Goal: Information Seeking & Learning: Learn about a topic

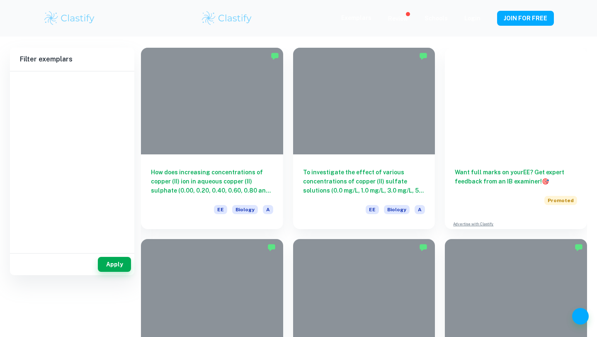
scroll to position [58, 0]
type input "Biology"
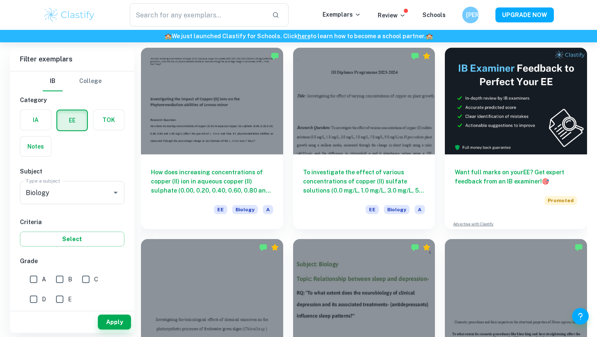
click at [36, 281] on input "A" at bounding box center [33, 279] width 17 height 17
checkbox input "true"
click at [102, 317] on button "Apply" at bounding box center [114, 321] width 33 height 15
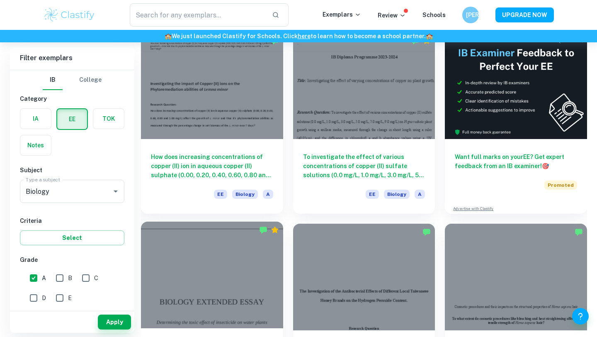
scroll to position [76, 0]
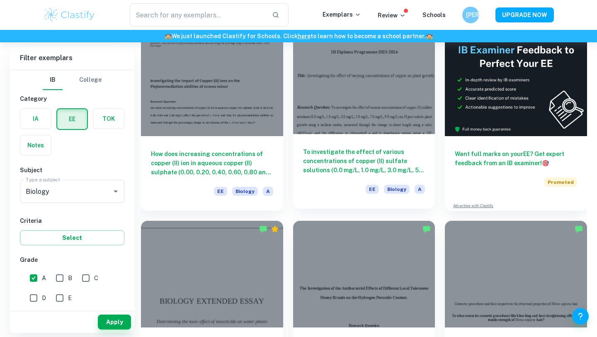
click at [341, 163] on h6 "To investigate the effect of various concentrations of copper (II) sulfate solu…" at bounding box center [364, 160] width 122 height 27
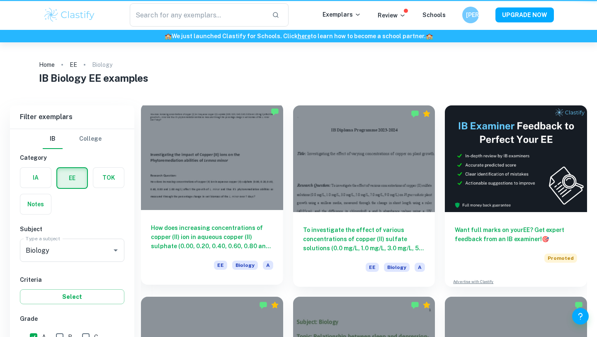
scroll to position [76, 0]
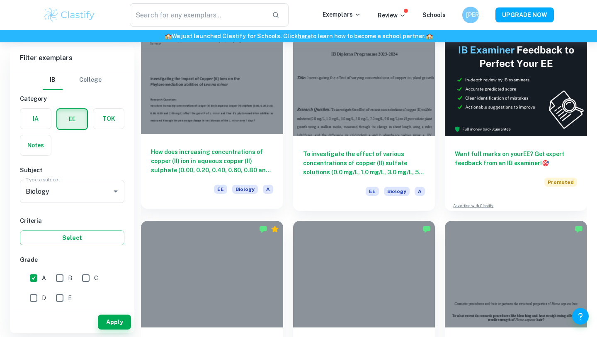
click at [234, 113] on div at bounding box center [212, 80] width 142 height 107
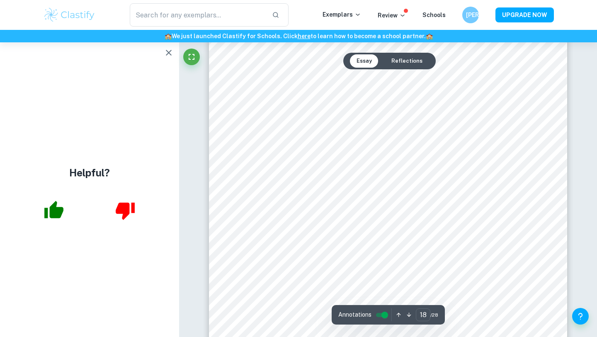
scroll to position [8210, 0]
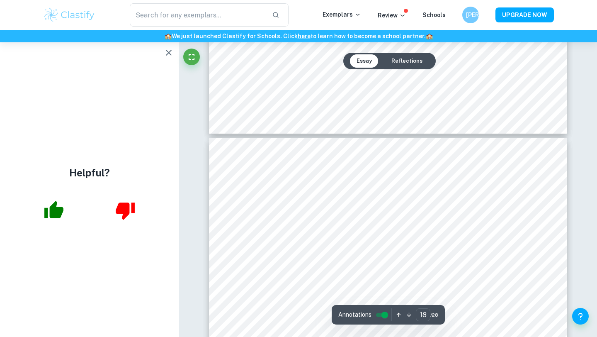
type input "19"
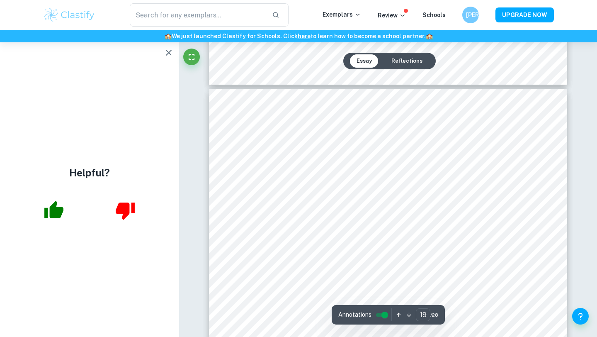
scroll to position [8648, 0]
